Goal: Find specific page/section: Find specific page/section

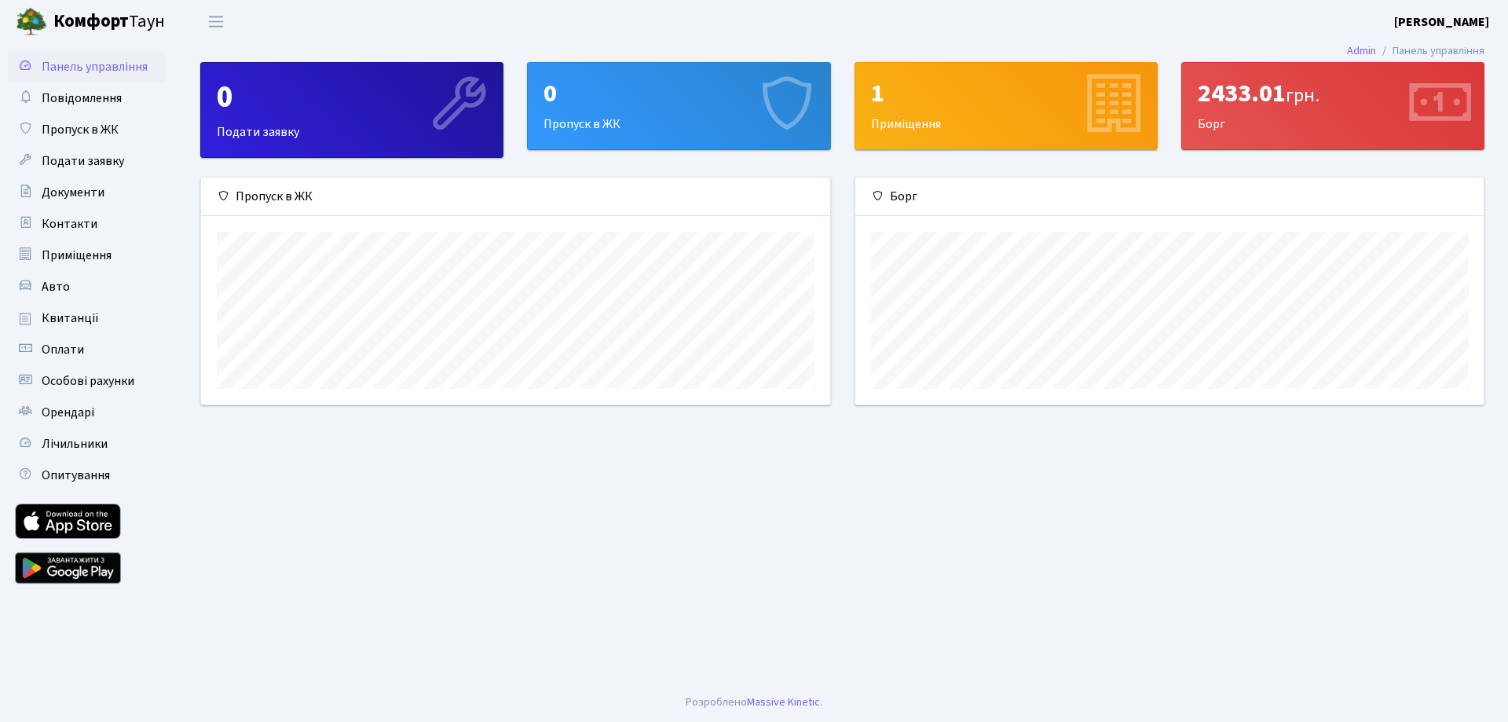
scroll to position [227, 628]
click at [70, 317] on span "Квитанції" at bounding box center [70, 318] width 57 height 17
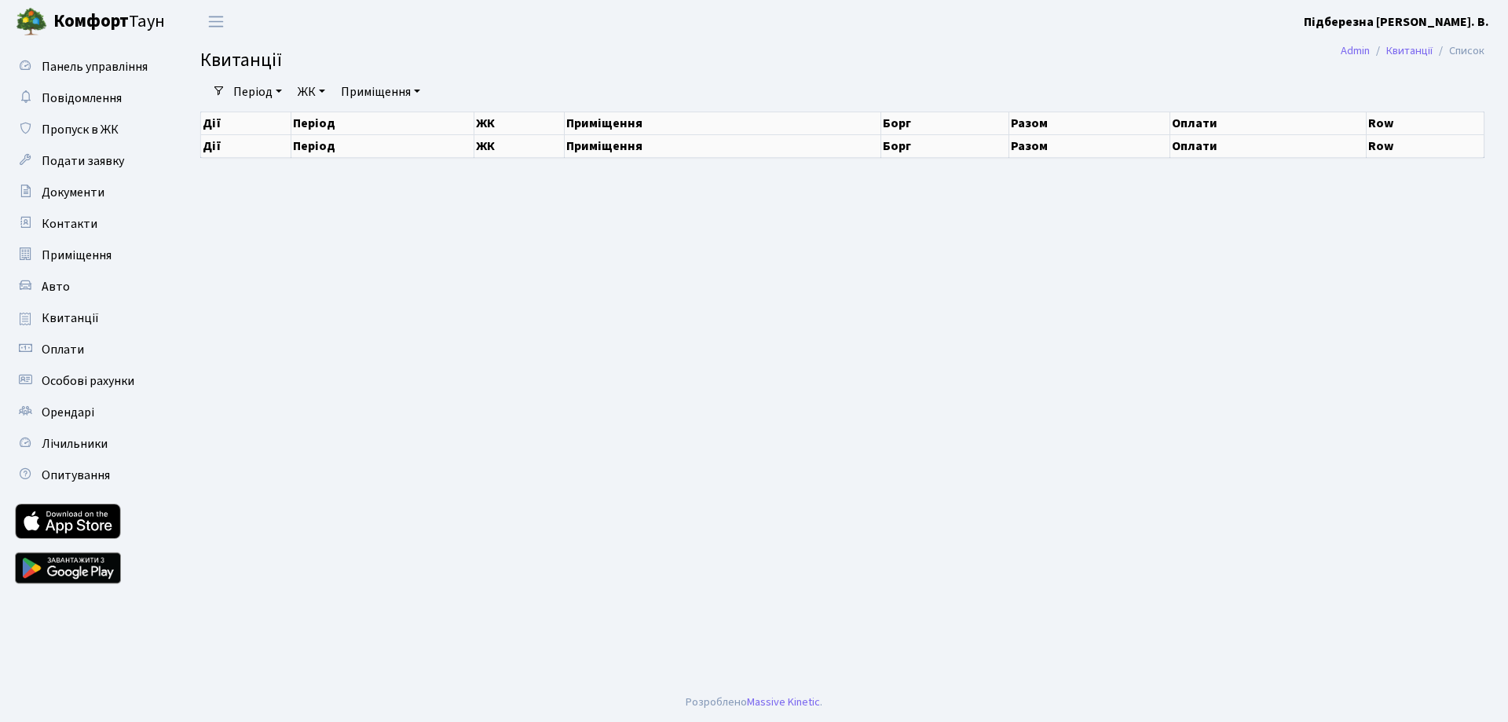
select select "25"
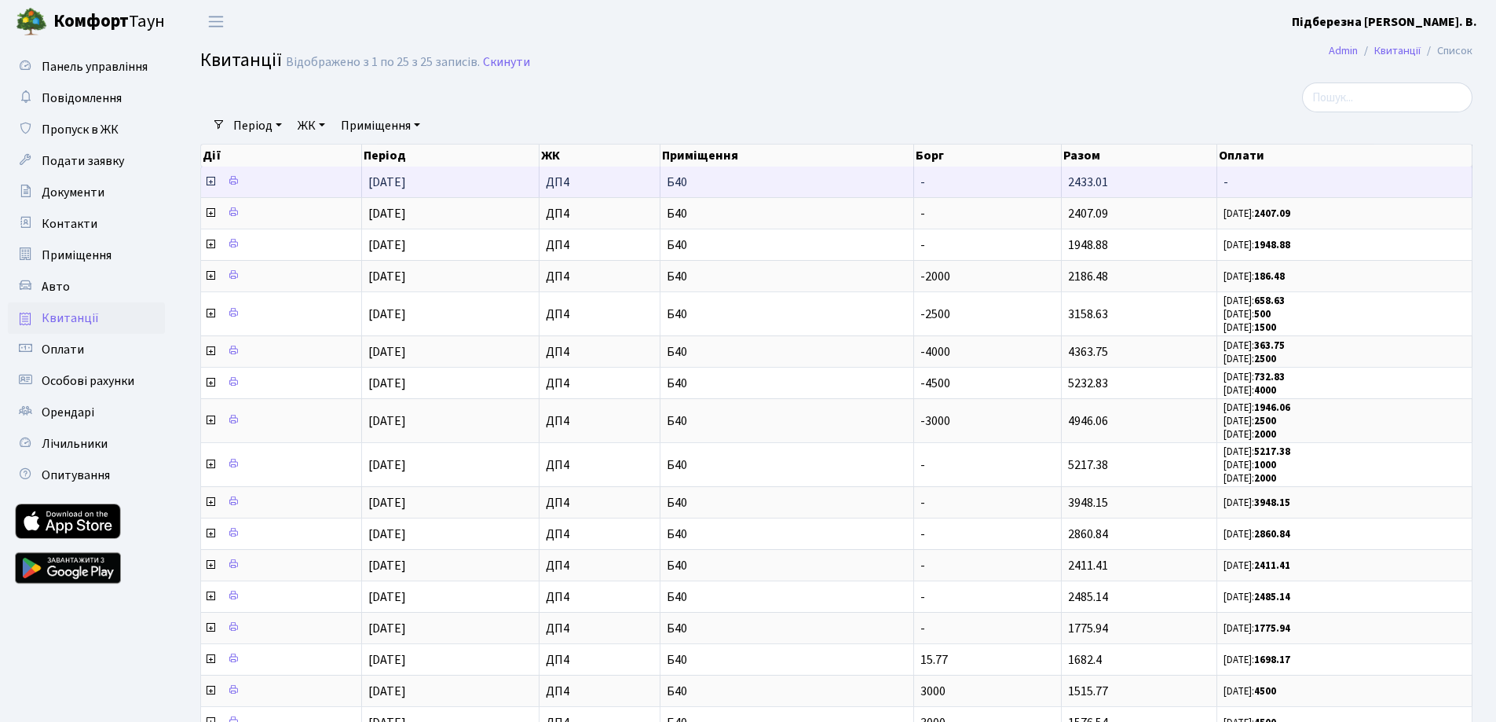
click at [213, 183] on icon at bounding box center [210, 181] width 13 height 13
